Goal: Transaction & Acquisition: Purchase product/service

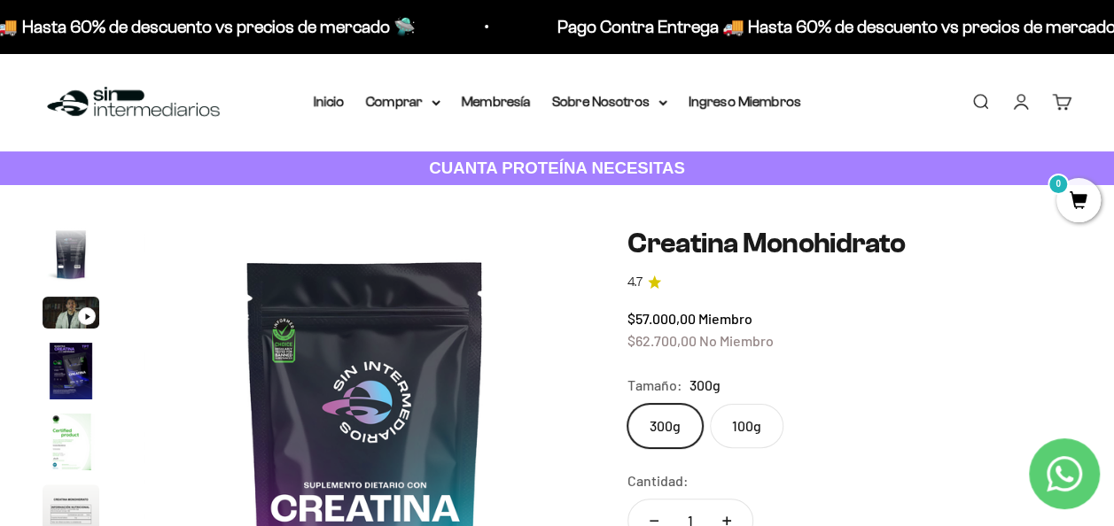
click at [330, 112] on li "Inicio" at bounding box center [329, 101] width 31 height 23
click at [329, 103] on link "Inicio" at bounding box center [329, 101] width 31 height 15
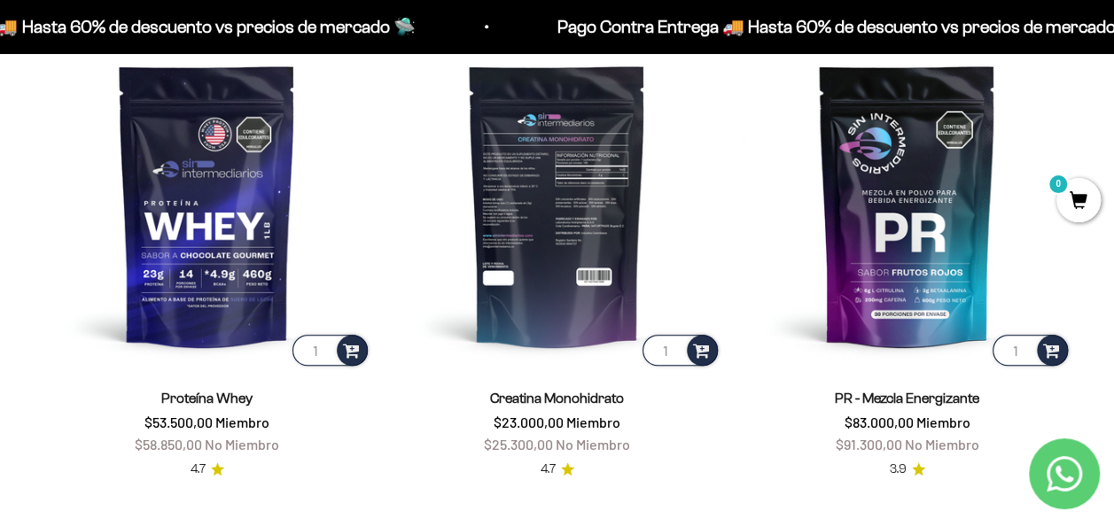
scroll to position [617, 0]
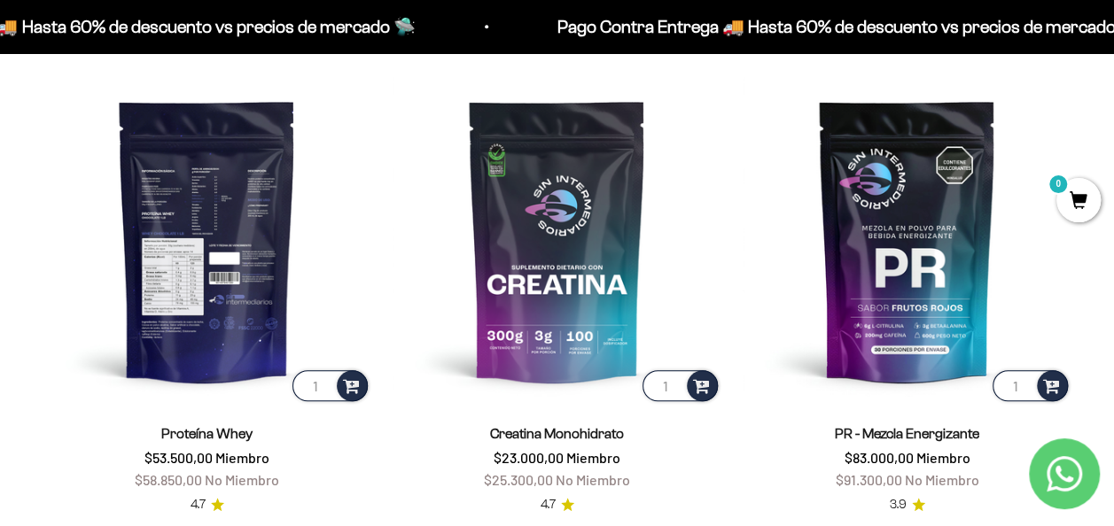
click at [193, 249] on img at bounding box center [207, 240] width 329 height 329
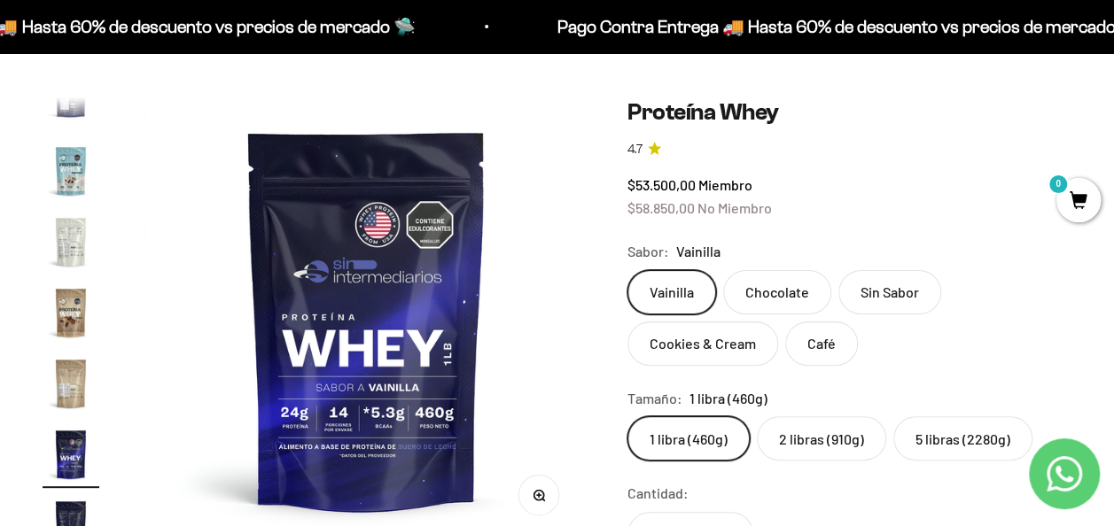
scroll to position [83, 0]
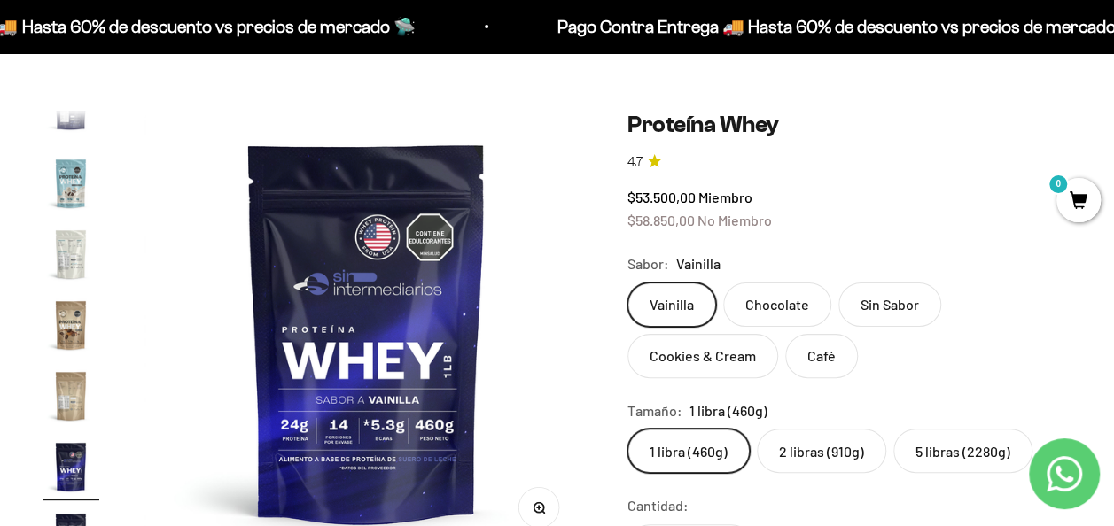
click at [925, 447] on label "5 libras (2280g)" at bounding box center [962, 451] width 139 height 44
click at [627, 429] on input "5 libras (2280g)" at bounding box center [626, 428] width 1 height 1
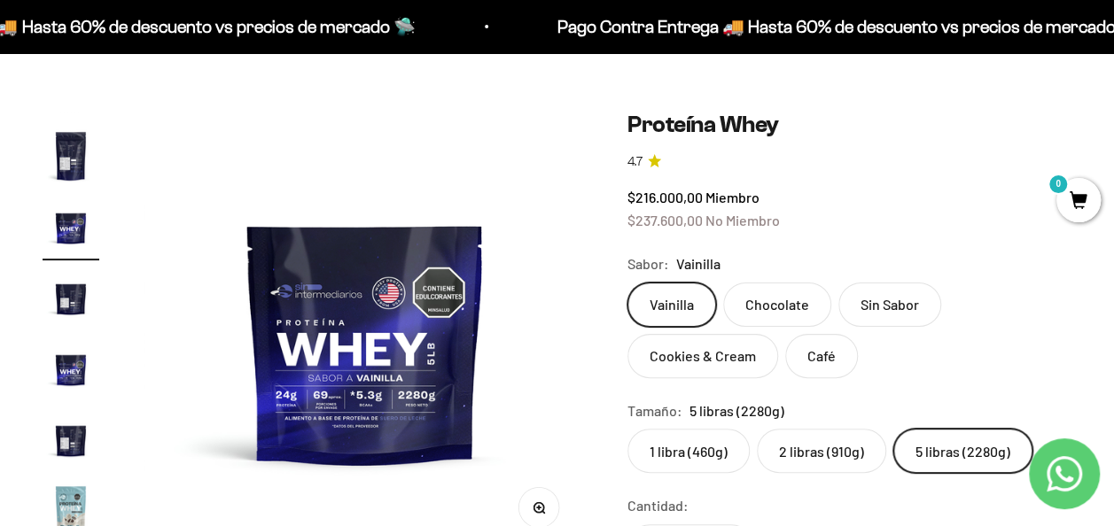
scroll to position [316, 0]
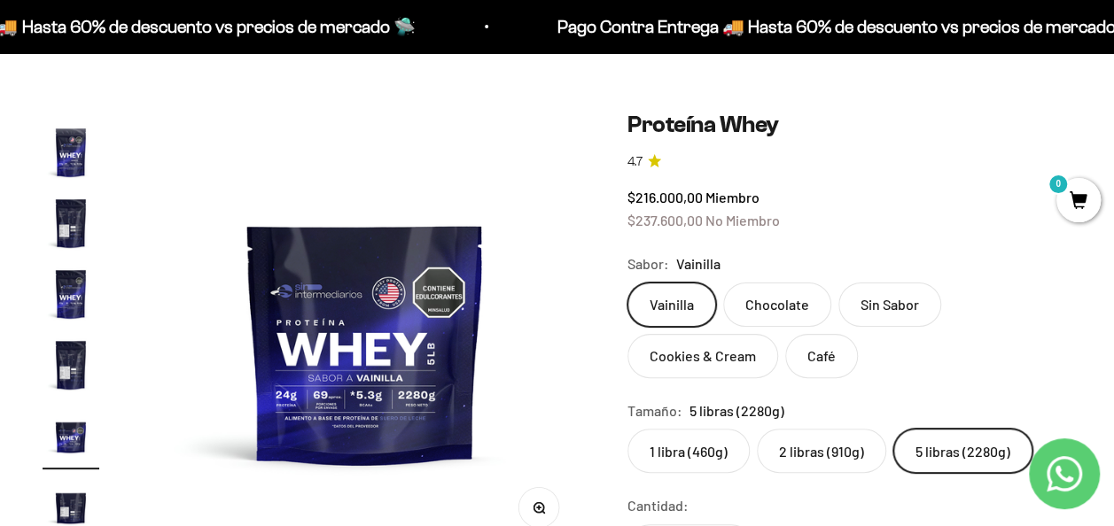
click at [838, 444] on label "2 libras (910g)" at bounding box center [821, 451] width 129 height 44
click at [627, 429] on input "2 libras (910g)" at bounding box center [626, 428] width 1 height 1
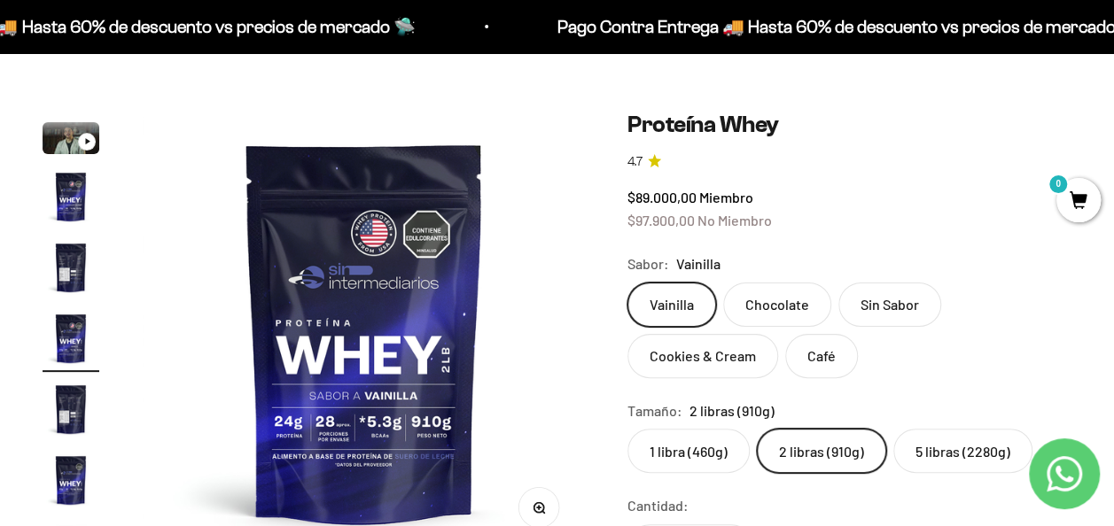
scroll to position [33, 0]
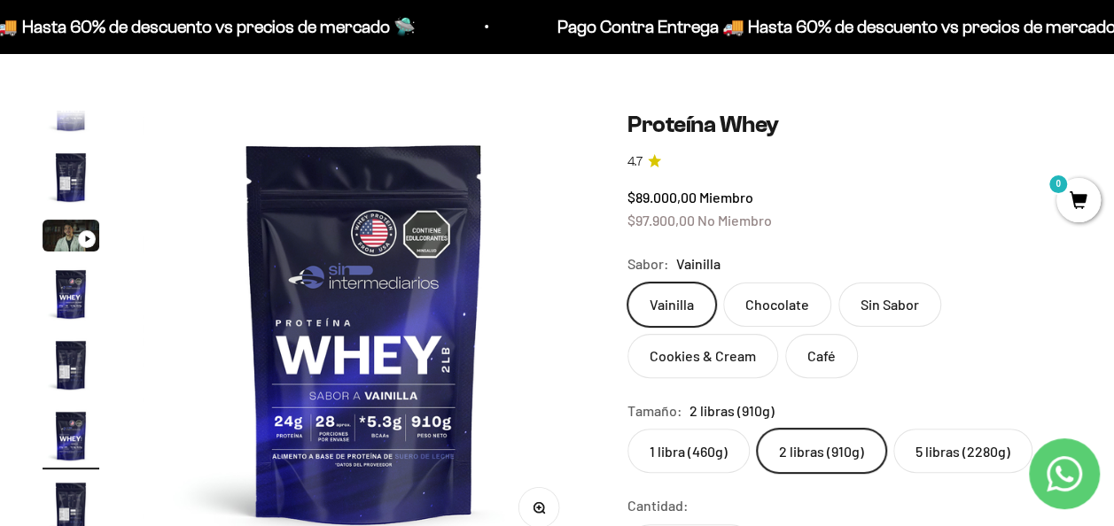
click at [900, 457] on label "5 libras (2280g)" at bounding box center [962, 451] width 139 height 44
click at [627, 429] on input "5 libras (2280g)" at bounding box center [626, 428] width 1 height 1
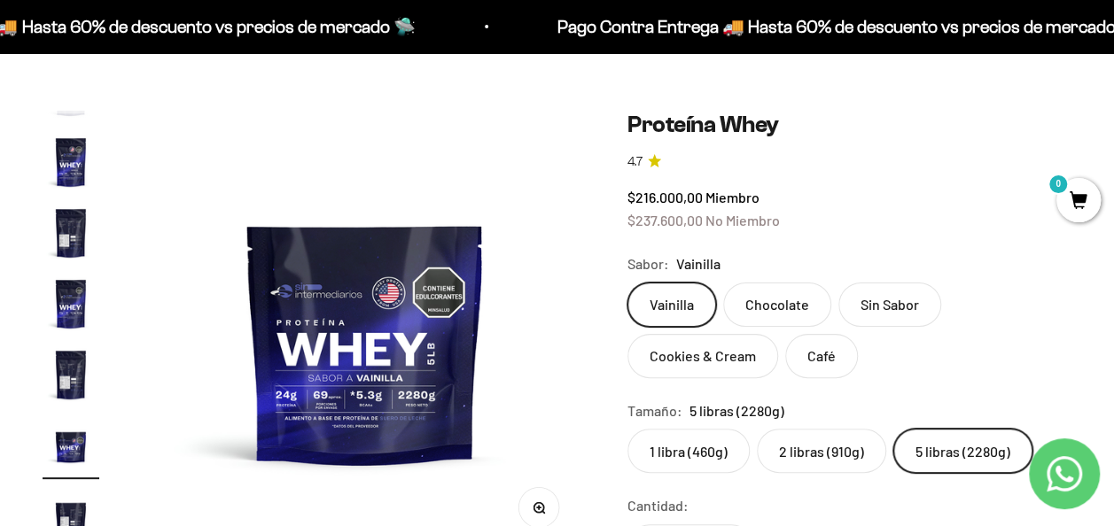
scroll to position [316, 0]
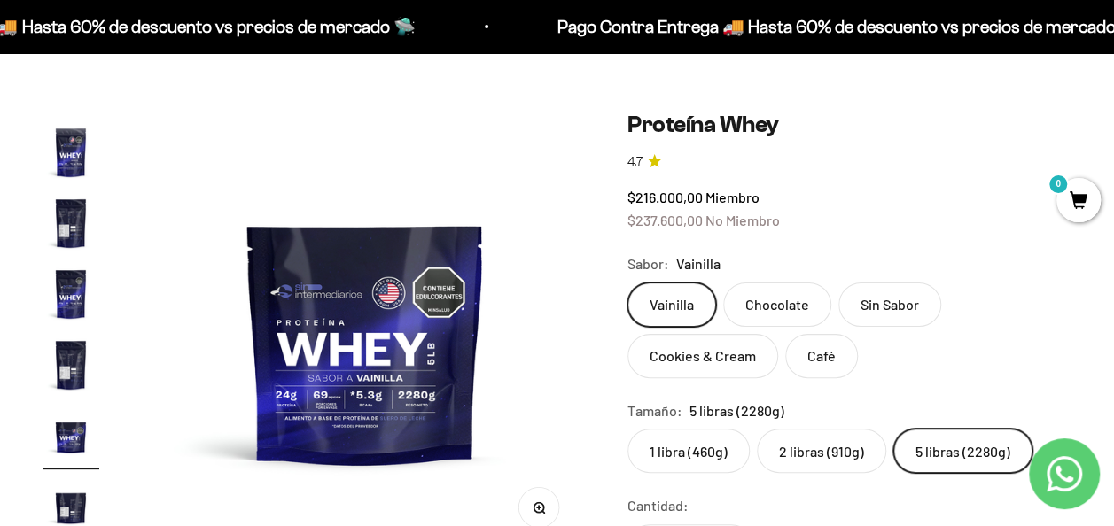
click at [826, 454] on label "2 libras (910g)" at bounding box center [821, 451] width 129 height 44
click at [627, 429] on input "2 libras (910g)" at bounding box center [626, 428] width 1 height 1
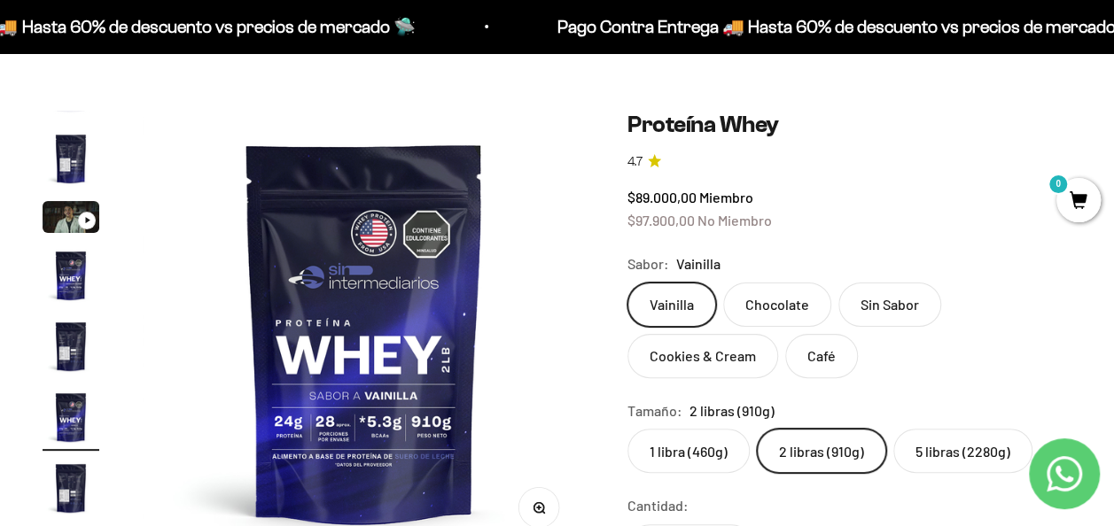
scroll to position [33, 0]
